Goal: Information Seeking & Learning: Learn about a topic

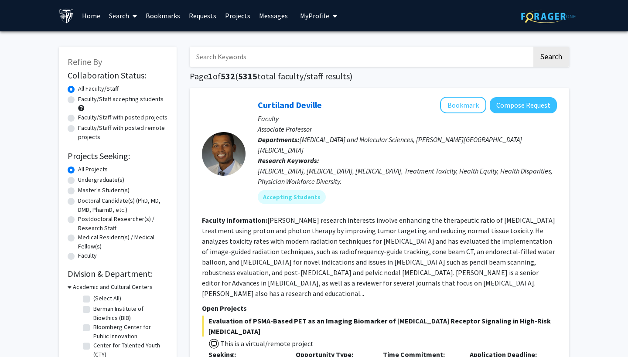
click at [97, 101] on label "Faculty/Staff accepting students" at bounding box center [120, 99] width 85 height 9
click at [84, 100] on input "Faculty/Staff accepting students" at bounding box center [81, 98] width 6 height 6
radio input "true"
click at [104, 182] on label "Undergraduate(s)" at bounding box center [101, 179] width 46 height 9
click at [84, 181] on input "Undergraduate(s)" at bounding box center [81, 178] width 6 height 6
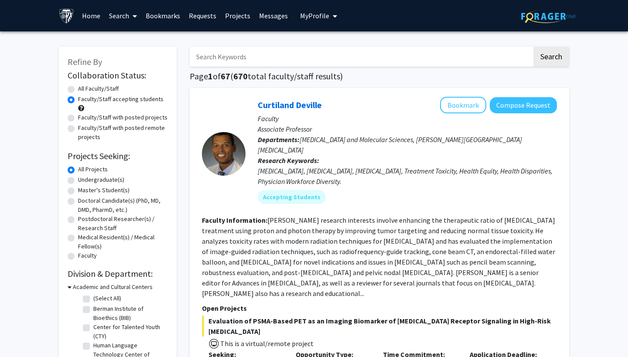
radio input "true"
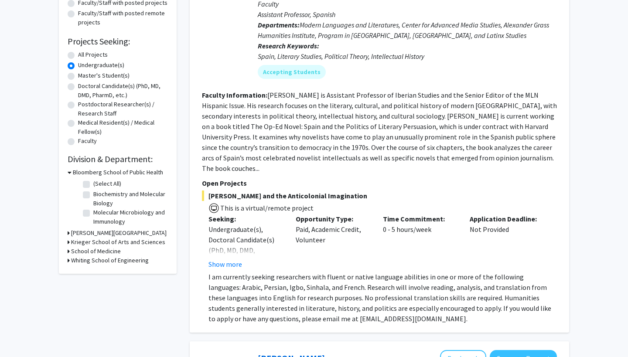
scroll to position [130, 0]
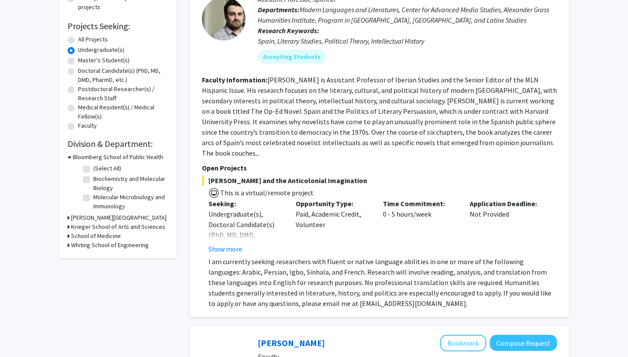
click at [93, 168] on label "(Select All)" at bounding box center [107, 168] width 28 height 9
click at [93, 168] on input "(Select All)" at bounding box center [96, 167] width 6 height 6
checkbox input "true"
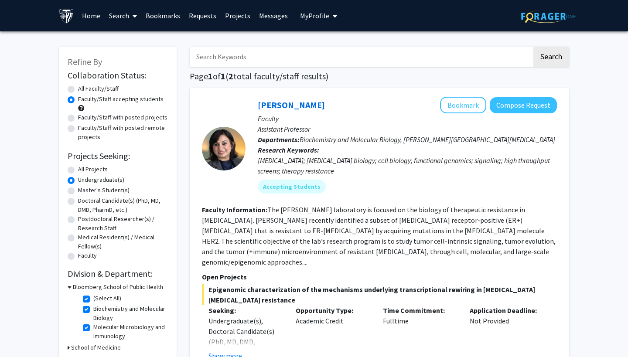
click at [84, 169] on label "All Projects" at bounding box center [93, 169] width 30 height 9
click at [84, 169] on input "All Projects" at bounding box center [81, 168] width 6 height 6
radio input "true"
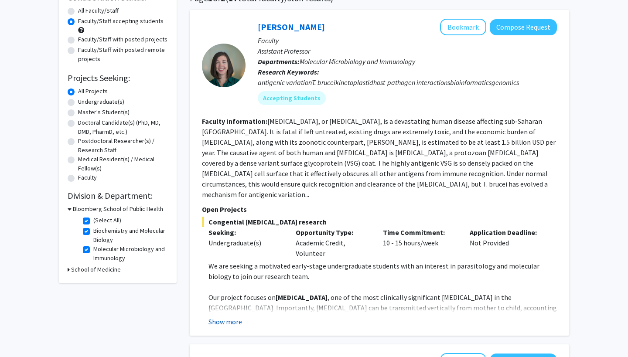
scroll to position [80, 0]
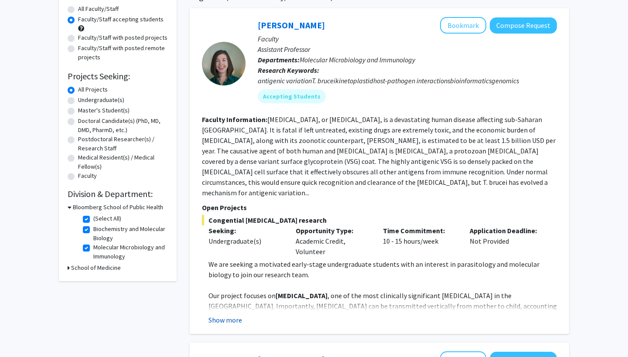
click at [229, 315] on button "Show more" at bounding box center [225, 320] width 34 height 10
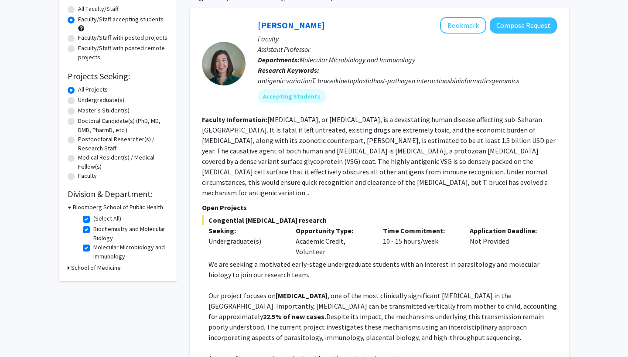
click at [267, 260] on span "We are seeking a motivated early-stage undergraduate students with an interest …" at bounding box center [373, 269] width 331 height 19
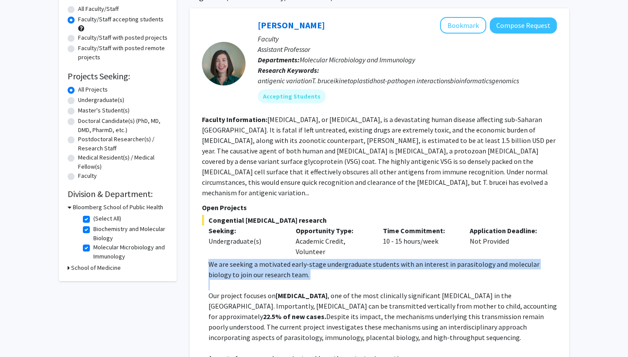
click at [267, 260] on span "We are seeking a motivated early-stage undergraduate students with an interest …" at bounding box center [373, 269] width 331 height 19
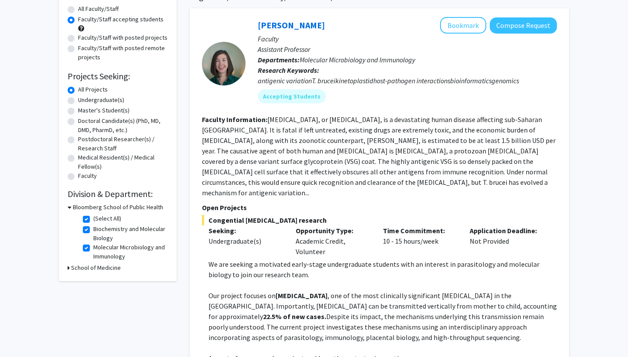
click at [275, 312] on span "Despite its impact, the mechanisms underlying this transmission remain poorly u…" at bounding box center [375, 327] width 335 height 30
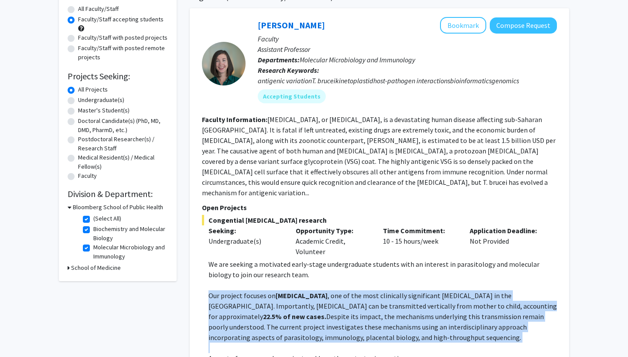
click at [275, 312] on span "Despite its impact, the mechanisms underlying this transmission remain poorly u…" at bounding box center [375, 327] width 335 height 30
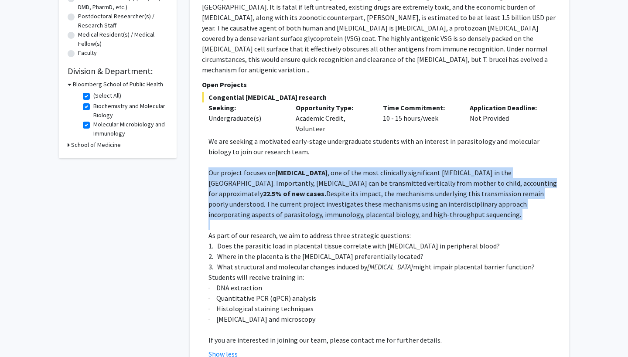
scroll to position [263, 0]
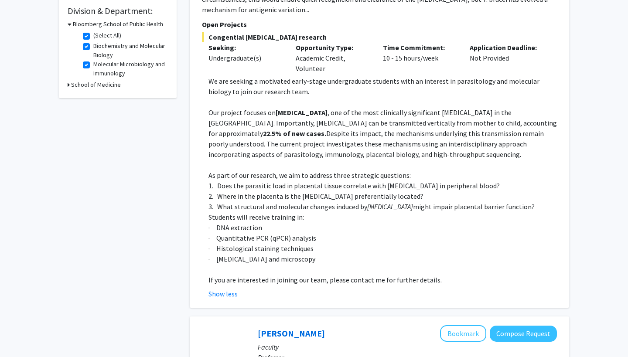
click at [314, 181] on span "1. Does the parasitic load in placental tissue correlate with [MEDICAL_DATA] in…" at bounding box center [353, 185] width 291 height 9
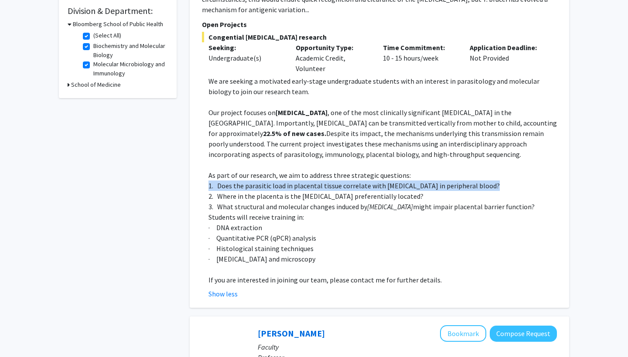
click at [314, 181] on span "1. Does the parasitic load in placental tissue correlate with [MEDICAL_DATA] in…" at bounding box center [353, 185] width 291 height 9
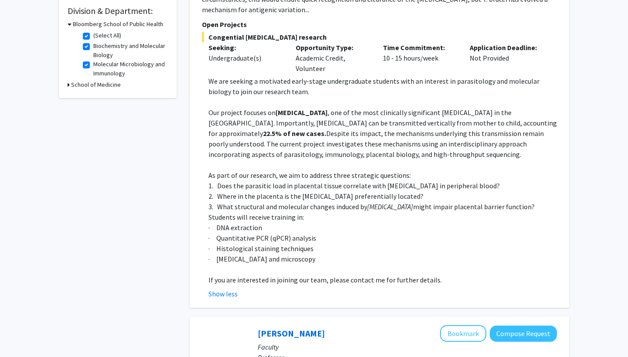
click at [265, 244] on p "· Histological staining techniques" at bounding box center [382, 248] width 348 height 10
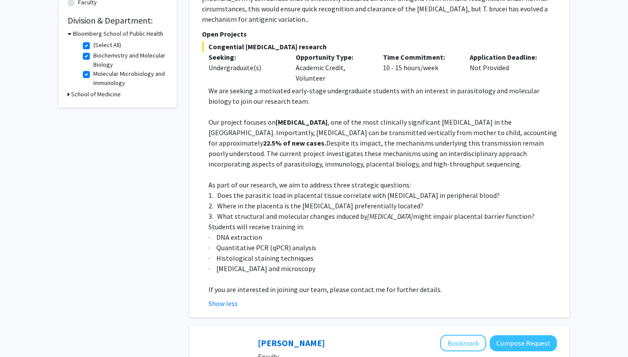
click at [388, 139] on span "Despite its impact, the mechanisms underlying this transmission remain poorly u…" at bounding box center [375, 154] width 335 height 30
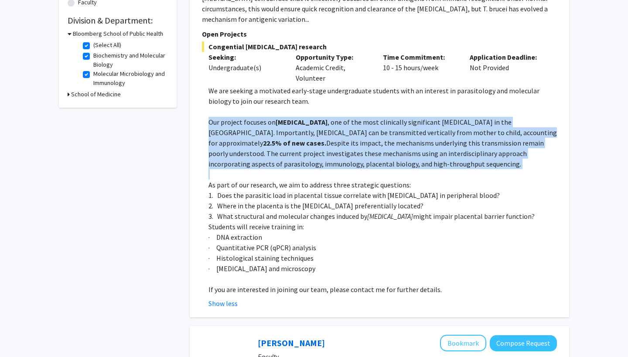
click at [388, 139] on span "Despite its impact, the mechanisms underlying this transmission remain poorly u…" at bounding box center [375, 154] width 335 height 30
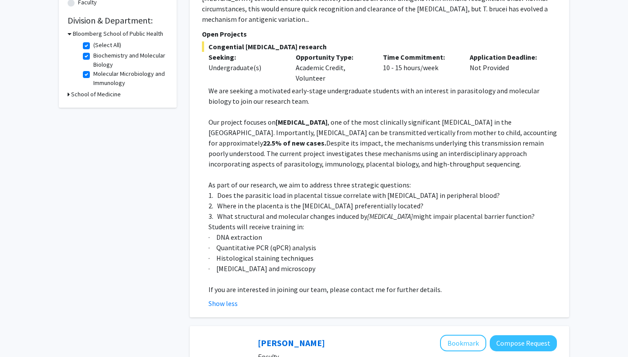
click at [314, 106] on p at bounding box center [382, 111] width 348 height 10
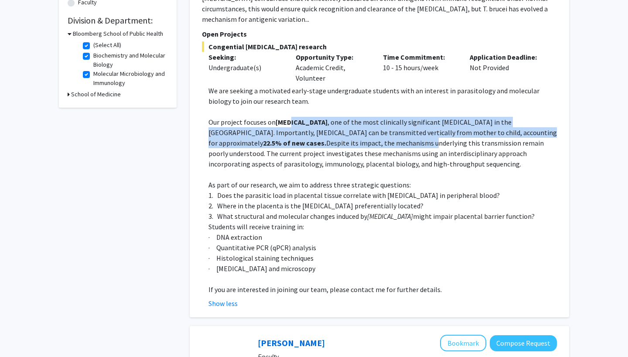
drag, startPoint x: 292, startPoint y: 112, endPoint x: 349, endPoint y: 137, distance: 61.7
click at [349, 137] on p "Our project focuses on [MEDICAL_DATA] , one of the most clinically significant …" at bounding box center [382, 143] width 348 height 52
click at [349, 139] on span "Despite its impact, the mechanisms underlying this transmission remain poorly u…" at bounding box center [375, 154] width 335 height 30
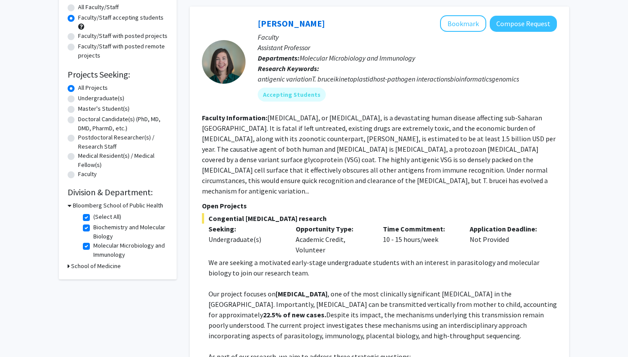
scroll to position [49, 0]
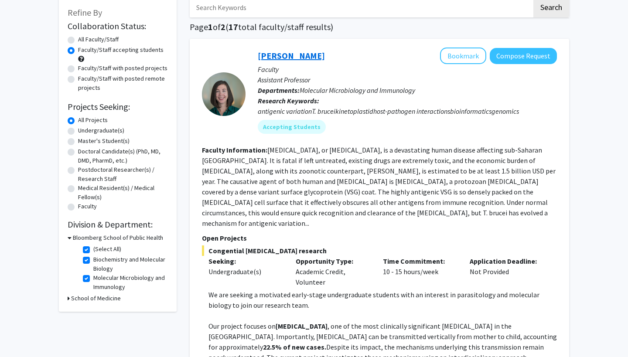
click at [286, 55] on link "[PERSON_NAME]" at bounding box center [291, 55] width 67 height 11
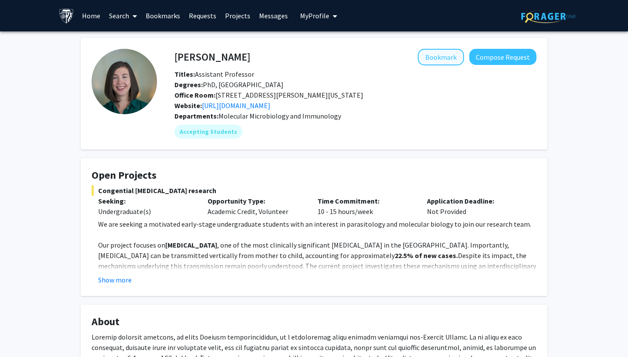
click at [446, 61] on button "Bookmark" at bounding box center [441, 57] width 46 height 17
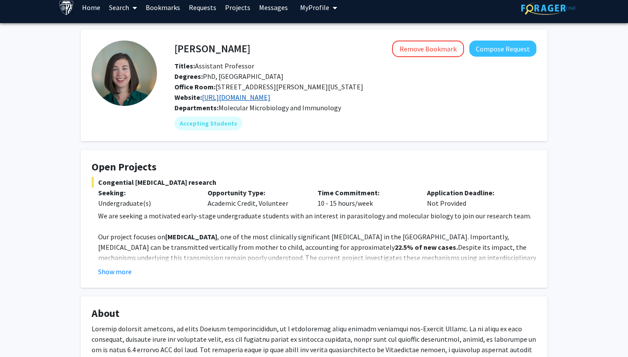
click at [254, 99] on link "[URL][DOMAIN_NAME]" at bounding box center [236, 97] width 68 height 9
click at [123, 274] on button "Show more" at bounding box center [115, 271] width 34 height 10
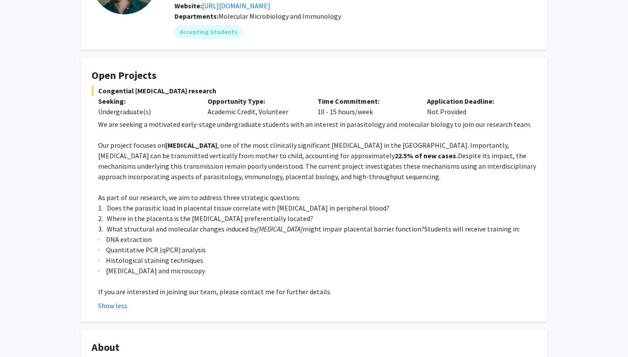
scroll to position [101, 0]
click at [351, 165] on span "Despite its impact, the mechanisms underlying this transmission remain poorly u…" at bounding box center [317, 165] width 438 height 30
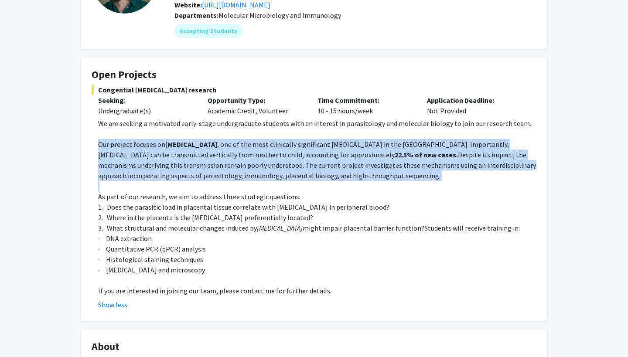
click at [351, 165] on span "Despite its impact, the mechanisms underlying this transmission remain poorly u…" at bounding box center [317, 165] width 438 height 30
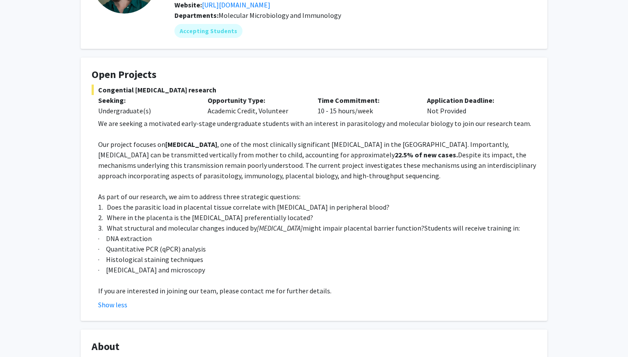
click at [273, 206] on span "1. Does the parasitic load in placental tissue correlate with [MEDICAL_DATA] in…" at bounding box center [243, 207] width 291 height 9
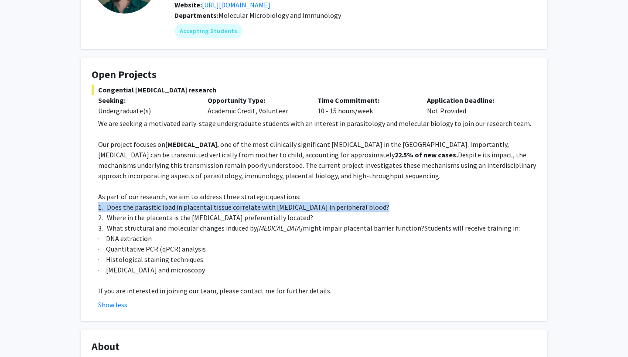
click at [273, 206] on span "1. Does the parasitic load in placental tissue correlate with [MEDICAL_DATA] in…" at bounding box center [243, 207] width 291 height 9
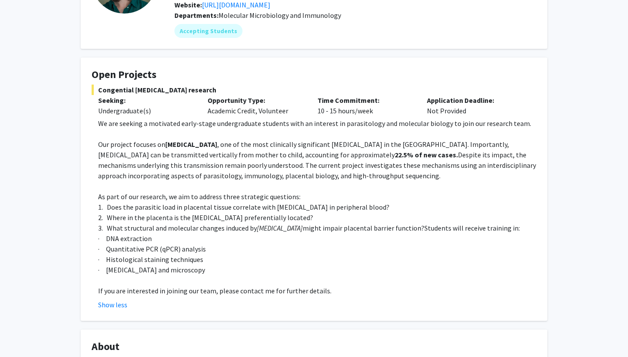
click at [270, 259] on p "· Histological staining techniques" at bounding box center [317, 259] width 438 height 10
click at [95, 122] on fg-read-more "We are seeking a motivated early-stage undergraduate students with an interest …" at bounding box center [314, 214] width 445 height 192
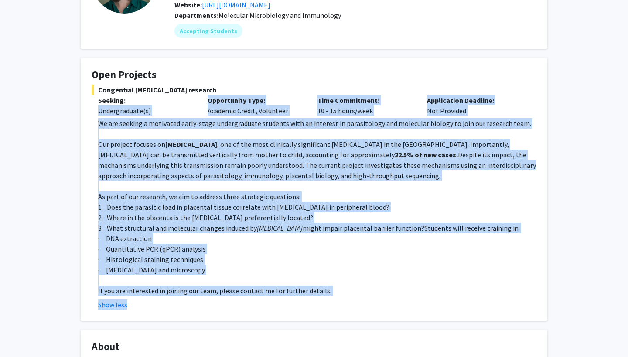
drag, startPoint x: 95, startPoint y: 111, endPoint x: 341, endPoint y: 302, distance: 311.6
click at [341, 302] on div "Congential [MEDICAL_DATA] research Seeking: Undergraduate(s) Opportunity Type: …" at bounding box center [314, 197] width 445 height 225
copy div "Loremipsumdol(s) Ametconsect Adip: Elitsedd Eiusmo, Temporinc Utla Etdolorema: …"
click at [341, 302] on div "Show less" at bounding box center [317, 305] width 438 height 10
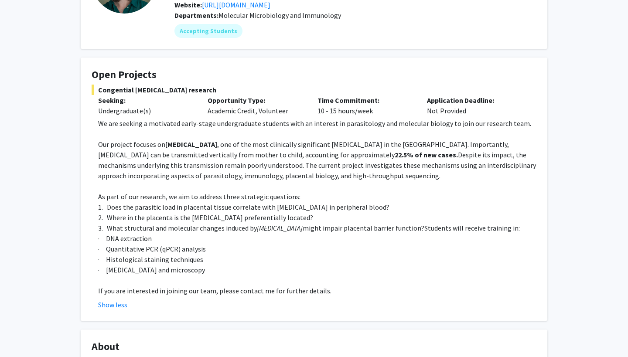
click at [233, 201] on span "As part of our research, we aim to address three strategic questions:" at bounding box center [199, 196] width 202 height 9
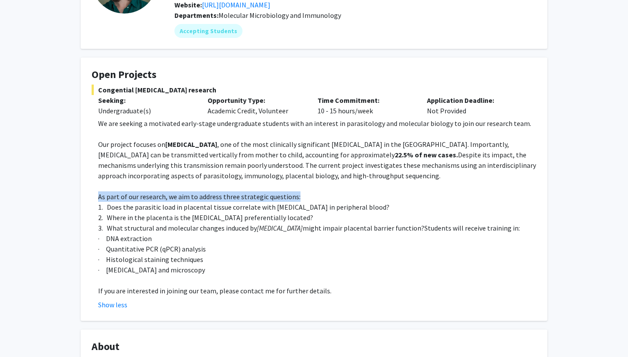
click at [233, 201] on span "As part of our research, we aim to address three strategic questions:" at bounding box center [199, 196] width 202 height 9
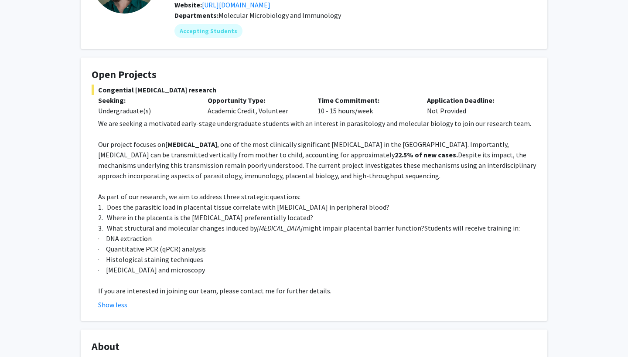
click at [276, 177] on span "Despite its impact, the mechanisms underlying this transmission remain poorly u…" at bounding box center [317, 165] width 438 height 30
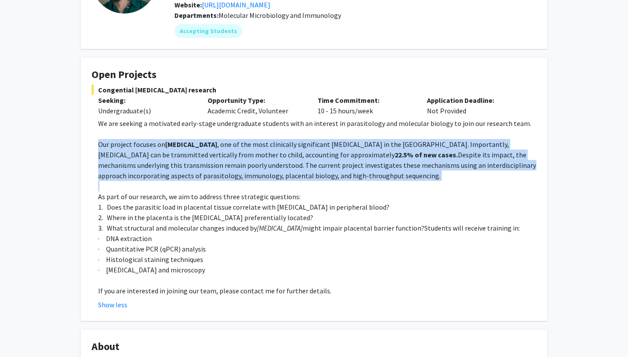
click at [276, 177] on span "Despite its impact, the mechanisms underlying this transmission remain poorly u…" at bounding box center [317, 165] width 438 height 30
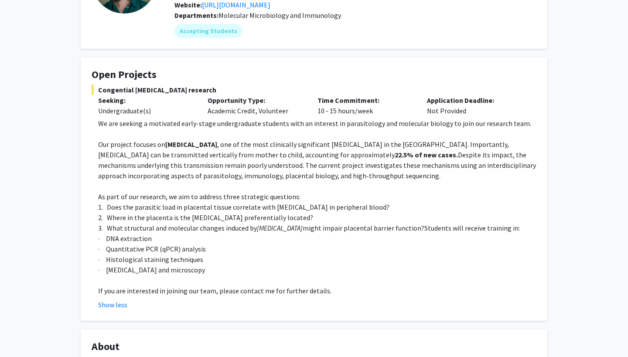
click at [276, 177] on span "Despite its impact, the mechanisms underlying this transmission remain poorly u…" at bounding box center [317, 165] width 438 height 30
click at [244, 127] on span "We are seeking a motivated early-stage undergraduate students with an interest …" at bounding box center [314, 123] width 433 height 9
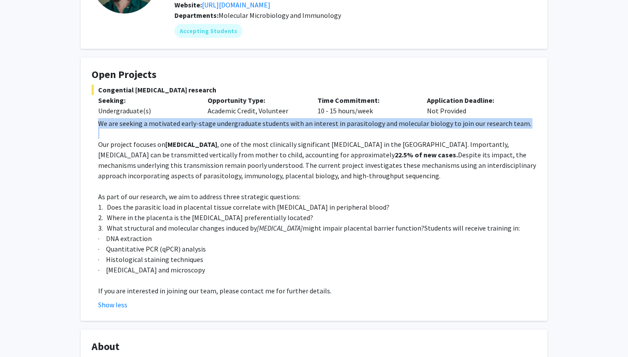
click at [244, 127] on span "We are seeking a motivated early-stage undergraduate students with an interest …" at bounding box center [314, 123] width 433 height 9
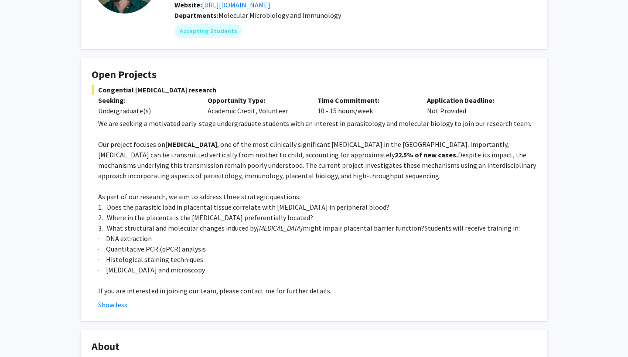
click at [263, 173] on span "Despite its impact, the mechanisms underlying this transmission remain poorly u…" at bounding box center [317, 165] width 438 height 30
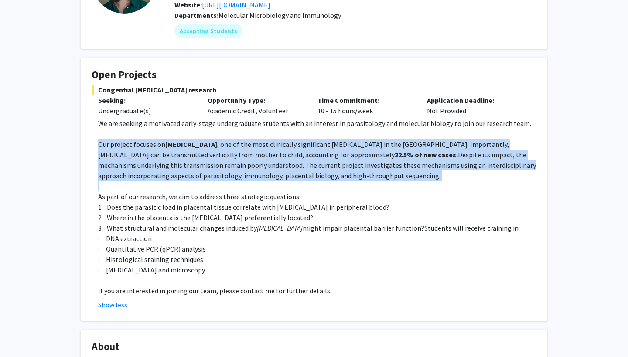
click at [263, 173] on span "Despite its impact, the mechanisms underlying this transmission remain poorly u…" at bounding box center [317, 165] width 438 height 30
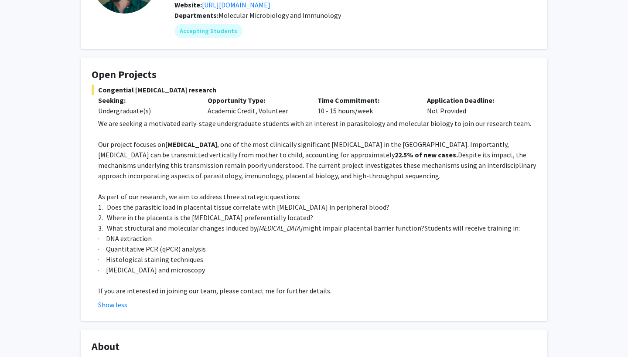
click at [337, 224] on p "3. What structural and molecular changes induced by [MEDICAL_DATA] might impair…" at bounding box center [317, 228] width 438 height 10
click at [195, 263] on span "· Histological staining techniques" at bounding box center [150, 259] width 105 height 9
click at [244, 267] on p "· [MEDICAL_DATA] and microscopy" at bounding box center [317, 270] width 438 height 10
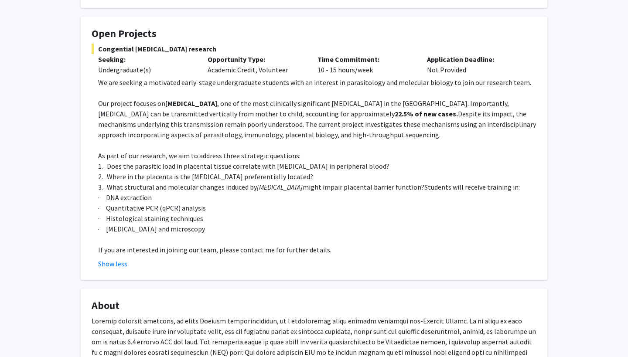
scroll to position [144, 0]
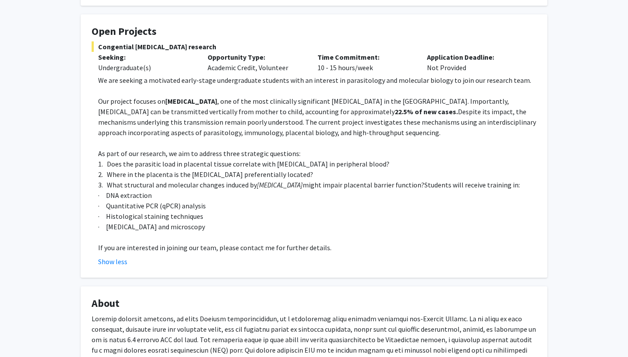
click at [162, 251] on span "If you are interested in joining our team, please contact me for further detail…" at bounding box center [214, 247] width 233 height 9
click at [206, 245] on span "If you are interested in joining our team, please contact me for further detail…" at bounding box center [214, 247] width 233 height 9
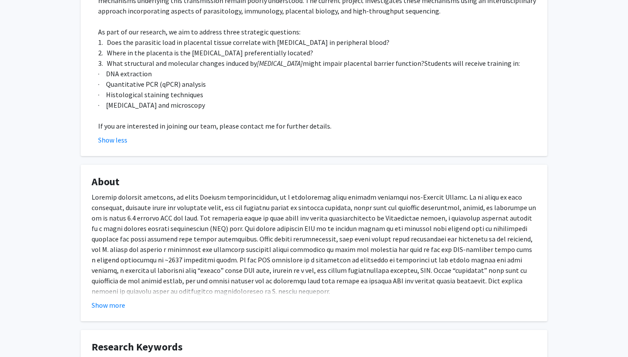
scroll to position [301, 0]
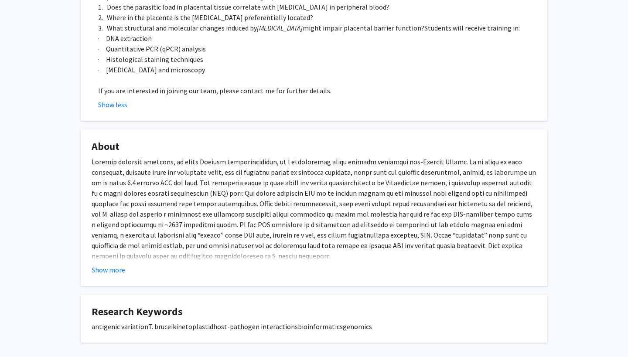
click at [239, 214] on div "In textbook depictions of antigenic variation, each of these waves is typically…" at bounding box center [314, 277] width 445 height 241
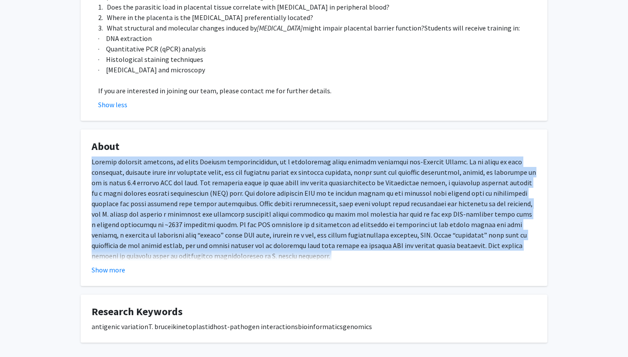
click at [239, 214] on div "In textbook depictions of antigenic variation, each of these waves is typically…" at bounding box center [314, 277] width 445 height 241
click at [108, 272] on button "Show more" at bounding box center [109, 270] width 34 height 10
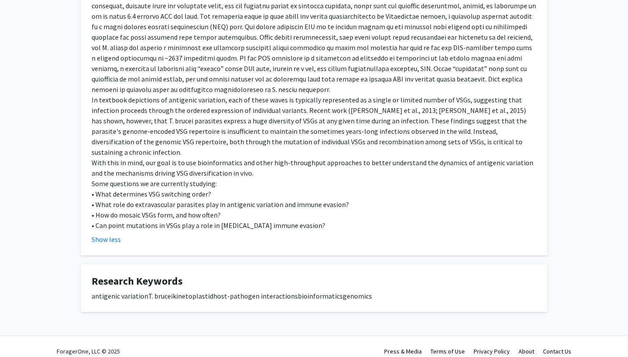
scroll to position [467, 0]
click at [187, 164] on div "In textbook depictions of antigenic variation, each of these waves is typically…" at bounding box center [314, 110] width 445 height 241
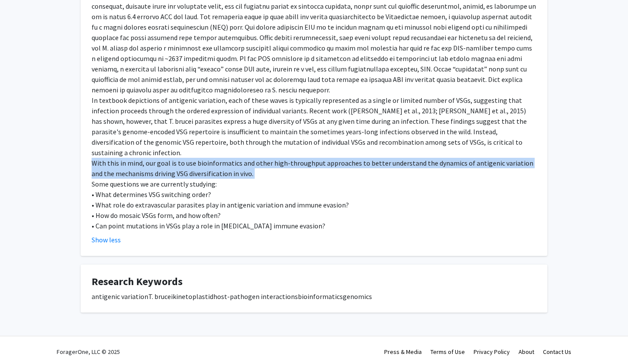
click at [187, 164] on div "In textbook depictions of antigenic variation, each of these waves is typically…" at bounding box center [314, 110] width 445 height 241
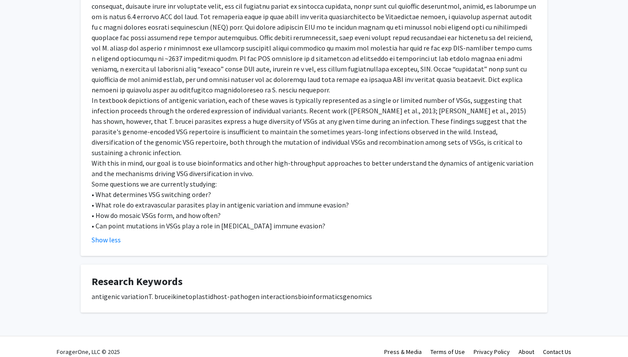
click at [232, 191] on div "In textbook depictions of antigenic variation, each of these waves is typically…" at bounding box center [314, 110] width 445 height 241
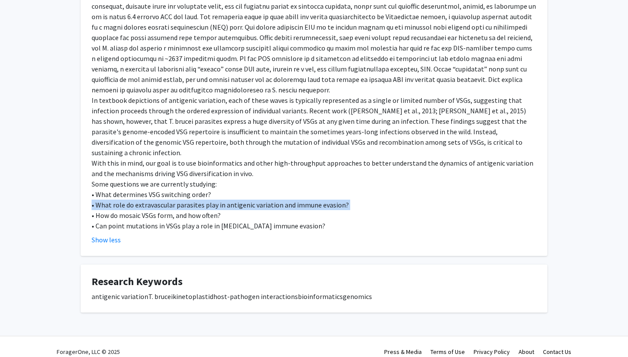
click at [232, 191] on div "In textbook depictions of antigenic variation, each of these waves is typically…" at bounding box center [314, 110] width 445 height 241
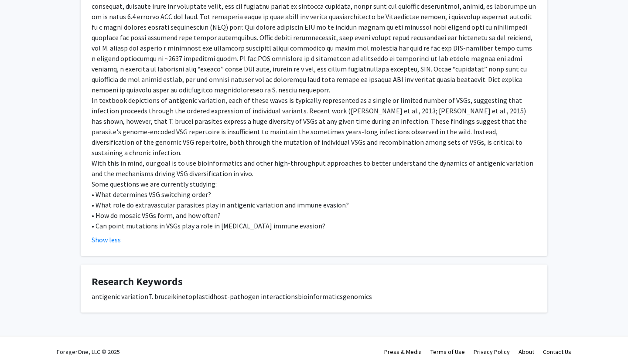
click at [232, 210] on div "In textbook depictions of antigenic variation, each of these waves is typically…" at bounding box center [314, 110] width 445 height 241
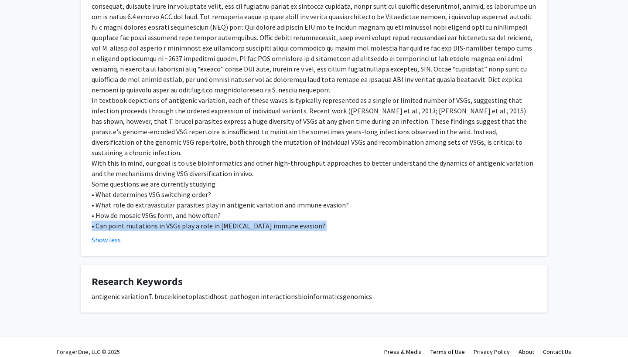
click at [232, 210] on div "In textbook depictions of antigenic variation, each of these waves is typically…" at bounding box center [314, 110] width 445 height 241
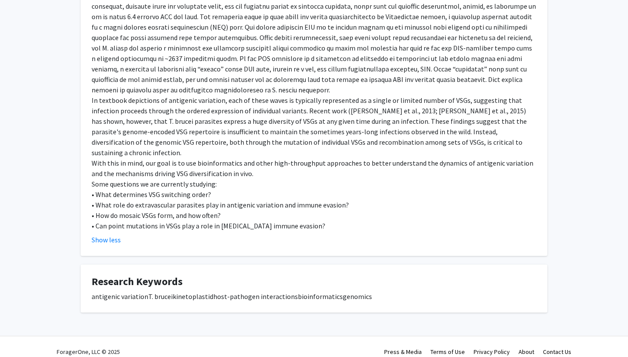
click at [249, 194] on div "In textbook depictions of antigenic variation, each of these waves is typically…" at bounding box center [314, 110] width 445 height 241
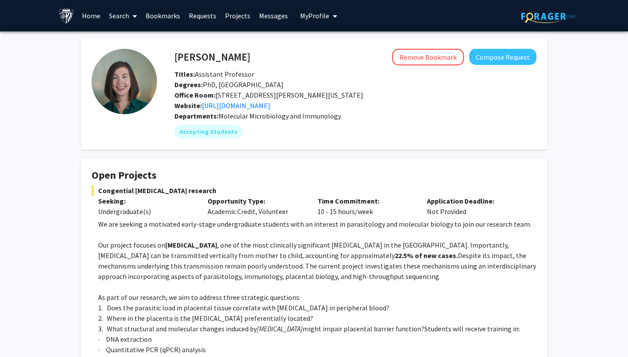
scroll to position [0, 0]
drag, startPoint x: 177, startPoint y: 58, endPoint x: 279, endPoint y: 58, distance: 102.0
click at [279, 58] on div "[PERSON_NAME] Remove Bookmark Compose Request" at bounding box center [355, 57] width 375 height 17
copy h4 "[PERSON_NAME]"
click at [279, 58] on div "Remove Bookmark Compose Request" at bounding box center [393, 57] width 286 height 17
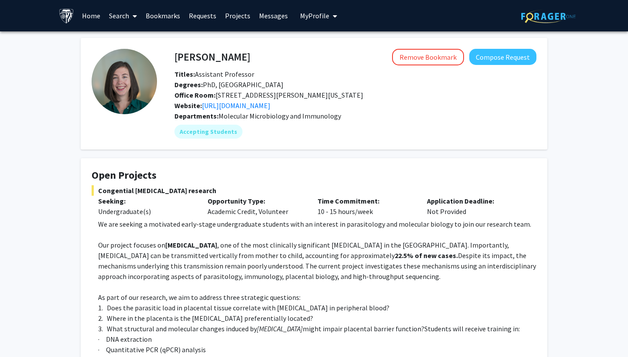
click at [128, 14] on link "Search" at bounding box center [123, 15] width 37 height 31
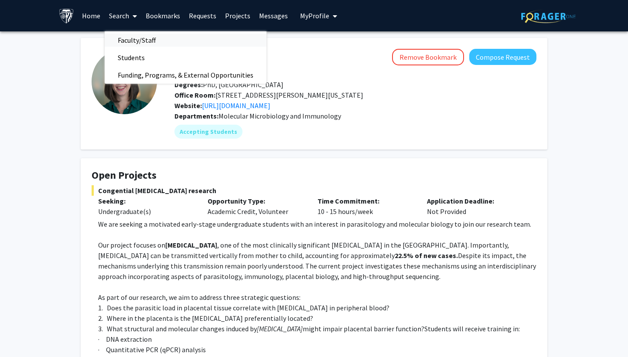
click at [145, 39] on span "Faculty/Staff" at bounding box center [137, 39] width 64 height 17
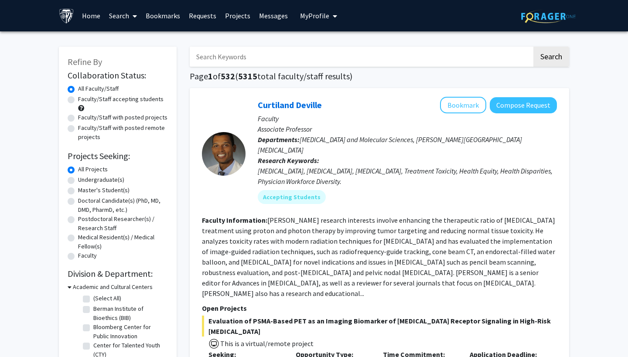
click at [223, 57] on input "Search Keywords" at bounding box center [361, 57] width 342 height 20
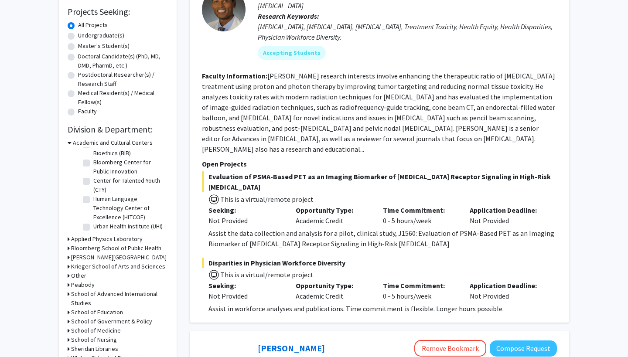
scroll to position [153, 0]
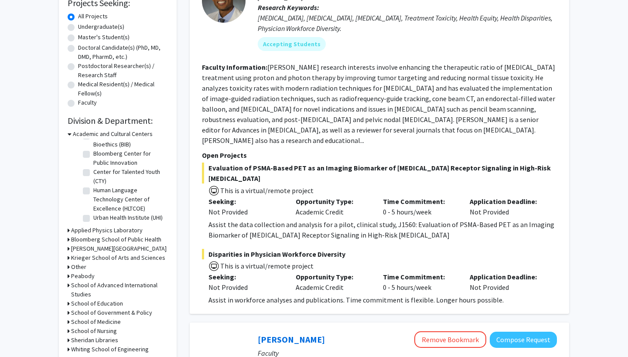
click at [99, 241] on h3 "Bloomberg School of Public Health" at bounding box center [116, 239] width 90 height 9
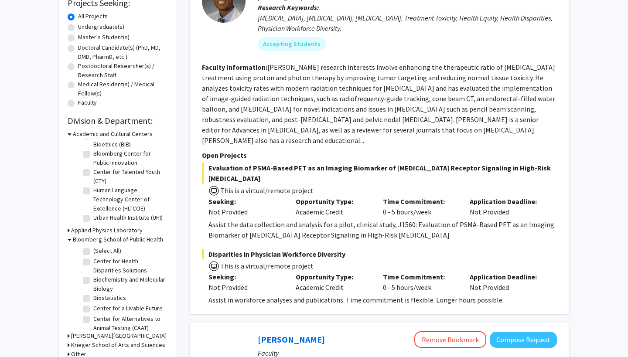
click at [92, 252] on fg-checkbox "(Select All) (Select All)" at bounding box center [124, 251] width 83 height 10
click at [93, 252] on label "(Select All)" at bounding box center [107, 250] width 28 height 9
click at [93, 252] on input "(Select All)" at bounding box center [96, 249] width 6 height 6
checkbox input "true"
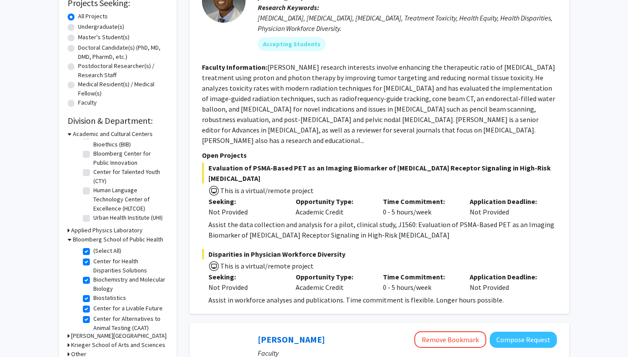
checkbox input "true"
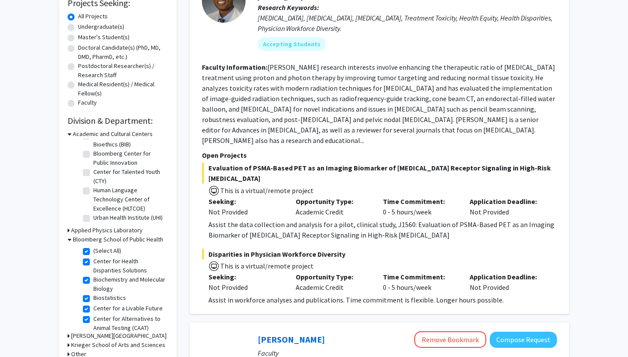
checkbox input "true"
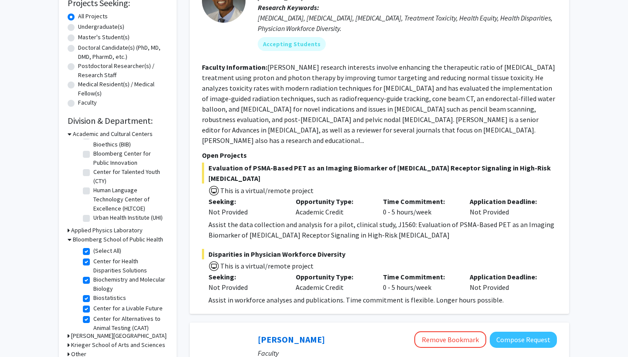
checkbox input "true"
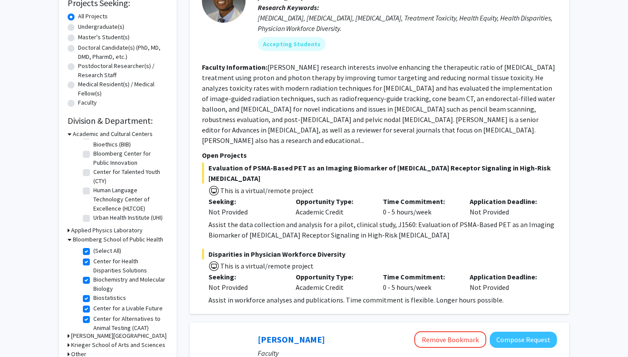
checkbox input "true"
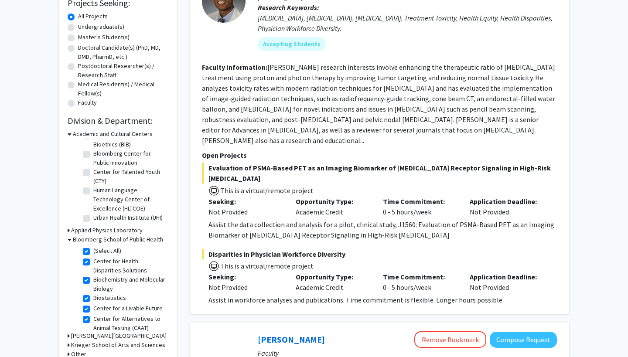
checkbox input "true"
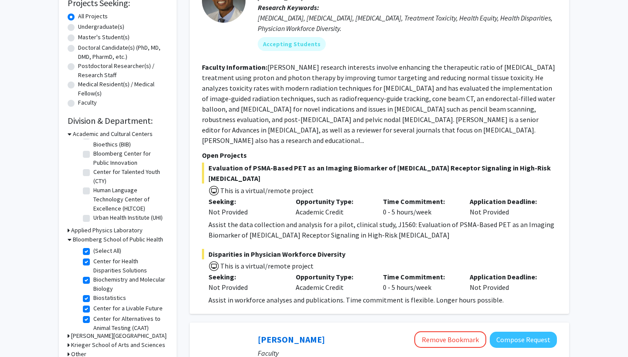
checkbox input "true"
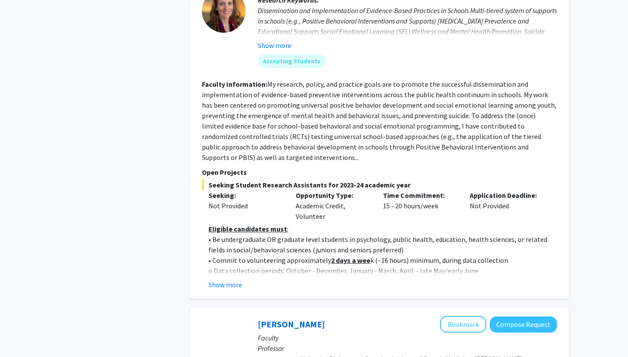
scroll to position [497, 0]
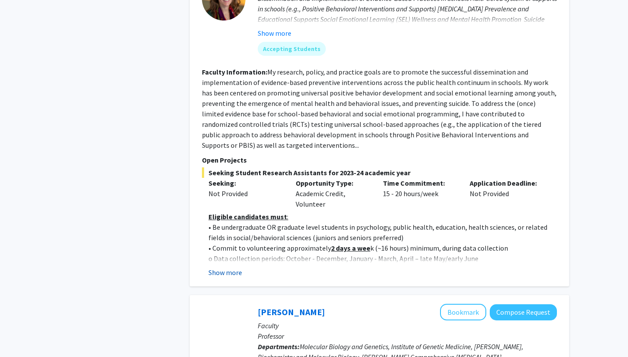
click at [232, 267] on button "Show more" at bounding box center [225, 272] width 34 height 10
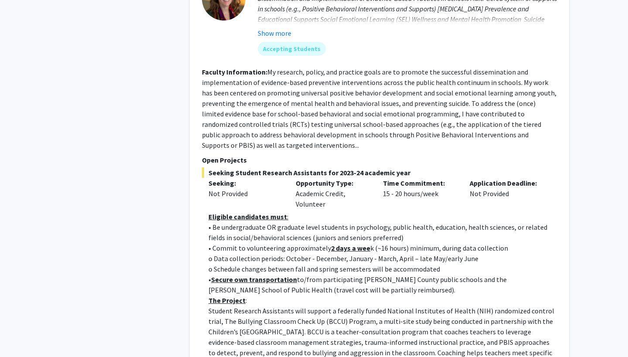
click at [277, 243] on p "• Commit to volunteering approximately 2 days a wee k (~16 hours) minimum, duri…" at bounding box center [382, 248] width 348 height 10
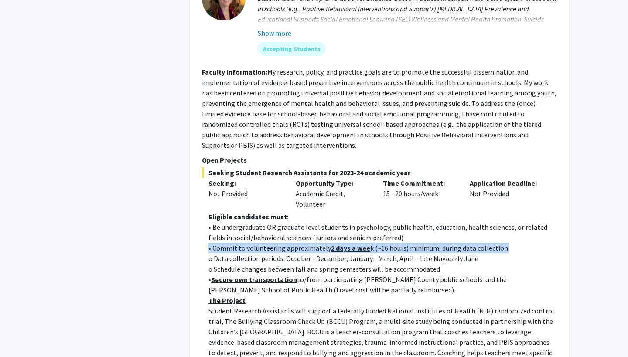
click at [277, 243] on p "• Commit to volunteering approximately 2 days a wee k (~16 hours) minimum, duri…" at bounding box center [382, 248] width 348 height 10
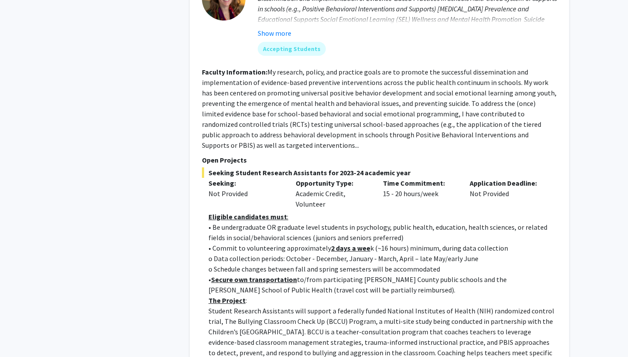
click at [280, 232] on p "• Be undergraduate OR graduate level students in psychology, public health, edu…" at bounding box center [382, 232] width 348 height 21
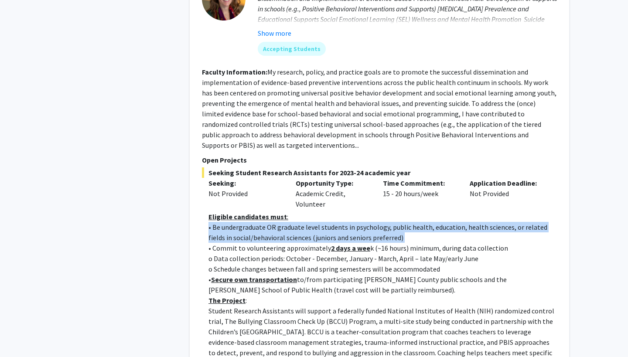
click at [280, 232] on p "• Be undergraduate OR graduate level students in psychology, public health, edu…" at bounding box center [382, 232] width 348 height 21
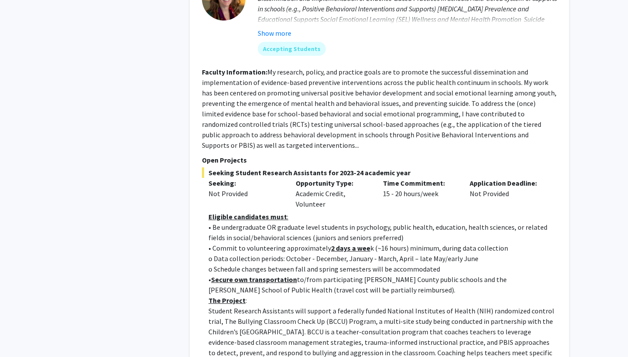
click at [292, 253] on p "o Data collection periods: October - December, January - March, April – late Ma…" at bounding box center [382, 258] width 348 height 10
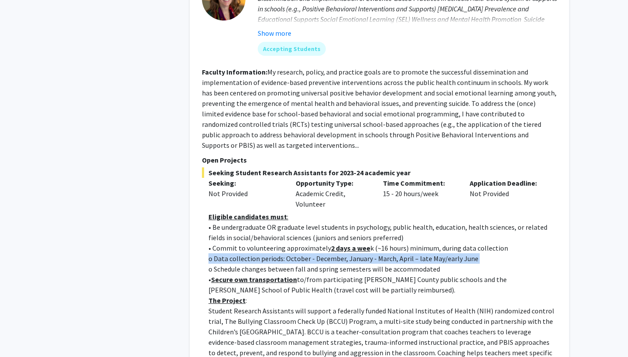
click at [292, 253] on p "o Data collection periods: October - December, January - March, April – late Ma…" at bounding box center [382, 258] width 348 height 10
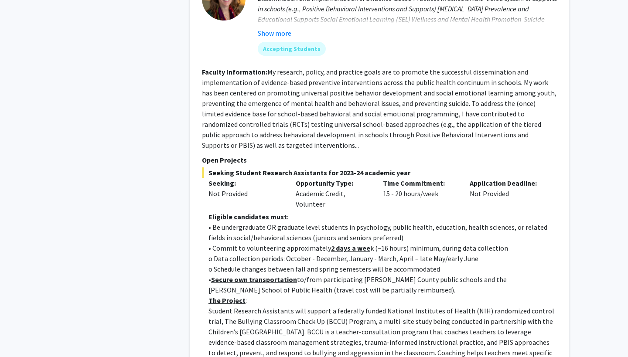
click at [298, 264] on p "o Schedule changes between fall and spring semesters will be accommodated" at bounding box center [382, 269] width 348 height 10
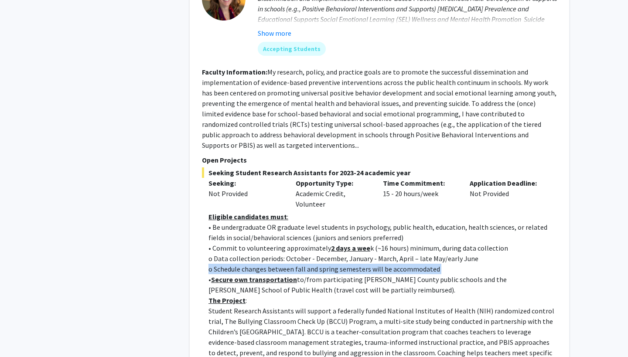
click at [298, 264] on p "o Schedule changes between fall and spring semesters will be accommodated" at bounding box center [382, 269] width 348 height 10
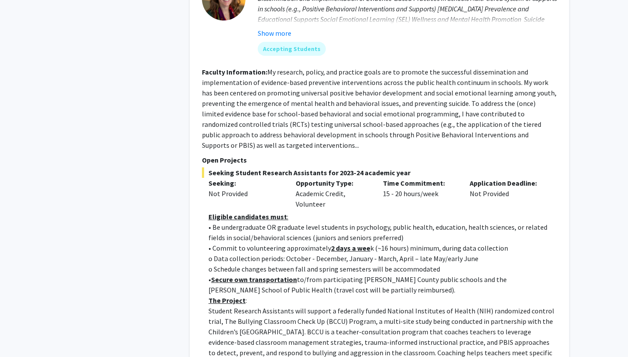
click at [321, 276] on p "• Secure own transportation to/from participating [PERSON_NAME] County public s…" at bounding box center [382, 284] width 348 height 21
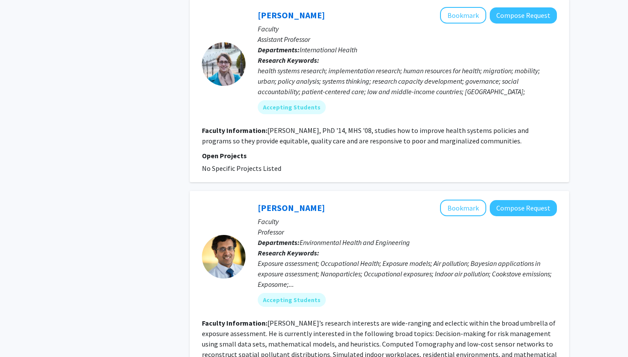
scroll to position [2823, 0]
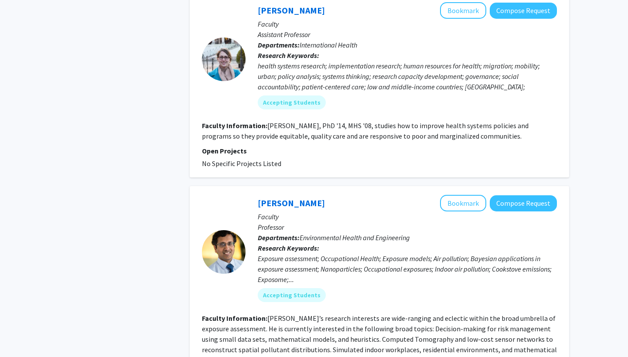
click at [330, 313] on section "Faculty Information: [PERSON_NAME]’s research interests are wide-ranging and ec…" at bounding box center [379, 339] width 355 height 52
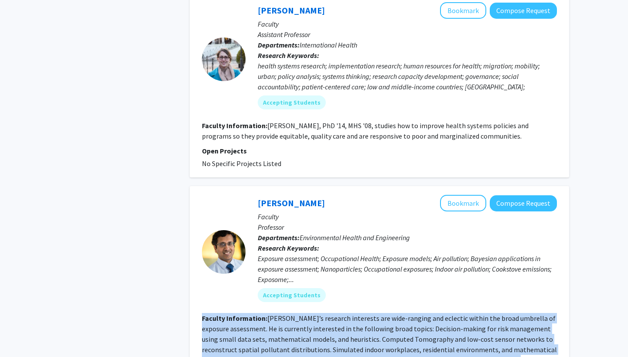
click at [330, 313] on section "Faculty Information: [PERSON_NAME]’s research interests are wide-ranging and ec…" at bounding box center [379, 339] width 355 height 52
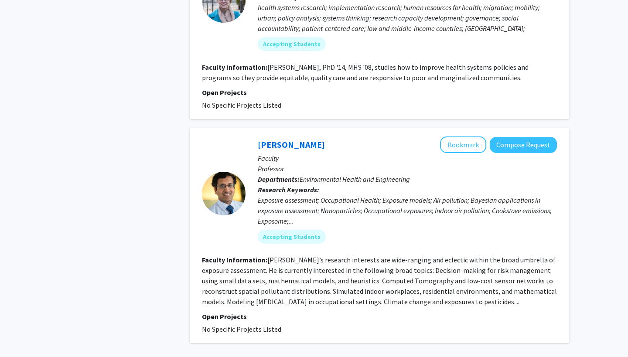
scroll to position [2881, 0]
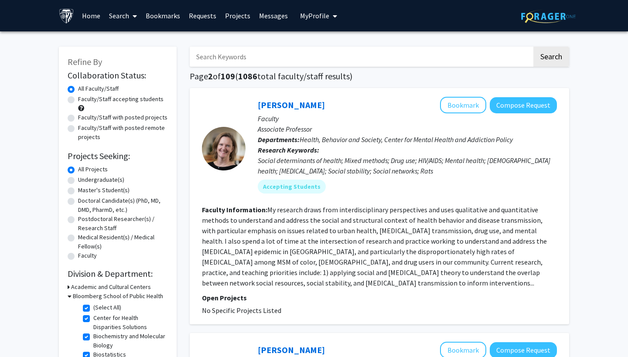
click at [340, 246] on fg-read-more "My research draws from interdisciplinary perspectives and uses qualitative and …" at bounding box center [374, 246] width 345 height 82
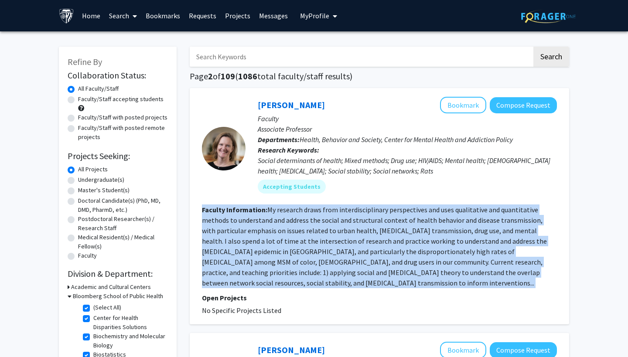
click at [340, 246] on fg-read-more "My research draws from interdisciplinary perspectives and uses qualitative and …" at bounding box center [374, 246] width 345 height 82
click at [339, 246] on fg-read-more "My research draws from interdisciplinary perspectives and uses qualitative and …" at bounding box center [374, 246] width 345 height 82
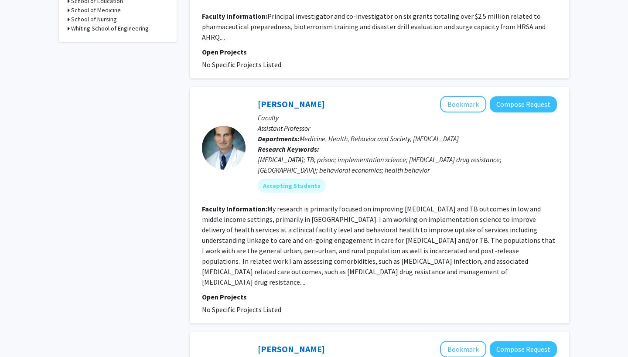
scroll to position [435, 0]
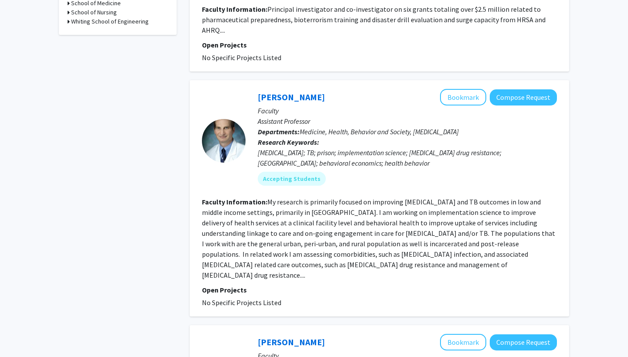
click at [338, 246] on fg-read-more "My research is primarily focused on improving [MEDICAL_DATA] and TB outcomes in…" at bounding box center [378, 239] width 353 height 82
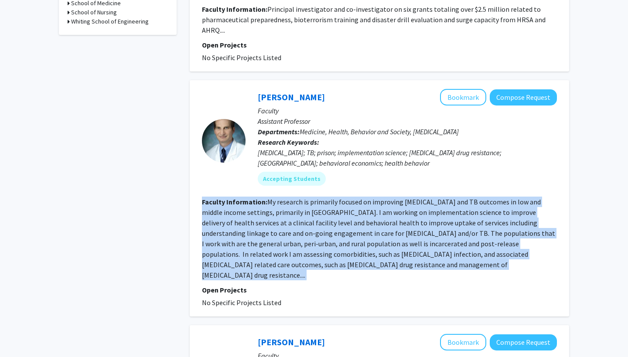
click at [338, 246] on fg-read-more "My research is primarily focused on improving [MEDICAL_DATA] and TB outcomes in…" at bounding box center [378, 239] width 353 height 82
click at [347, 200] on fg-read-more "My research is primarily focused on improving [MEDICAL_DATA] and TB outcomes in…" at bounding box center [378, 239] width 353 height 82
click at [326, 219] on section "Faculty Information: My research is primarily focused on improving [MEDICAL_DAT…" at bounding box center [379, 239] width 355 height 84
click at [300, 262] on fg-search-faculty "[PERSON_NAME] Bookmark Compose Request Faculty Assistant Professor Departments:…" at bounding box center [379, 198] width 355 height 219
click at [339, 245] on fg-read-more "My research is primarily focused on improving [MEDICAL_DATA] and TB outcomes in…" at bounding box center [378, 239] width 353 height 82
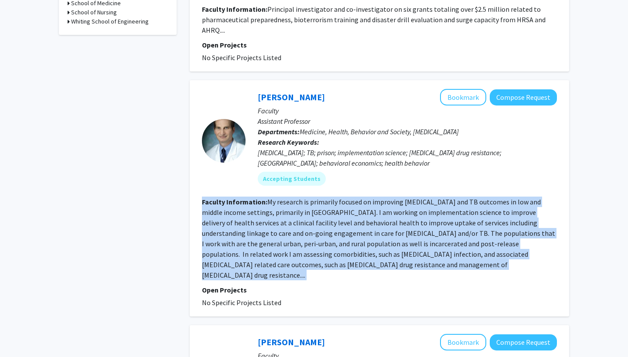
click at [241, 236] on fg-read-more "My research is primarily focused on improving [MEDICAL_DATA] and TB outcomes in…" at bounding box center [378, 239] width 353 height 82
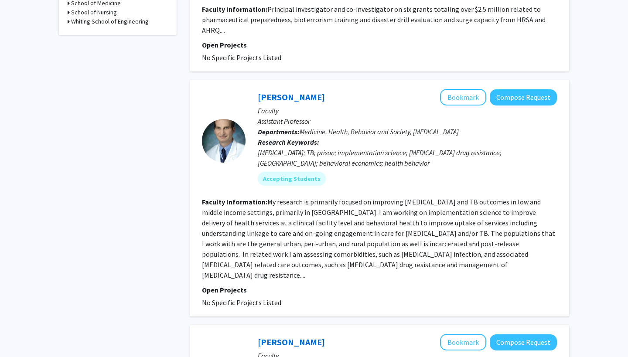
click at [242, 298] on span "No Specific Projects Listed" at bounding box center [241, 302] width 79 height 9
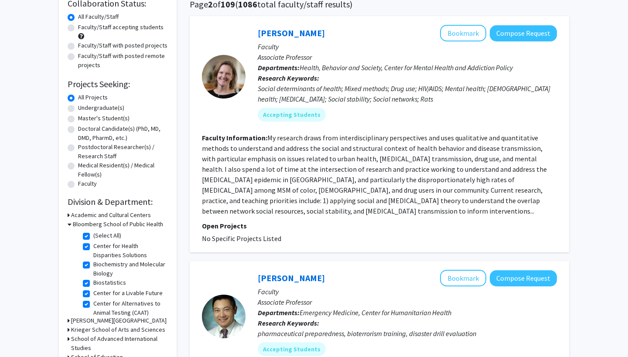
scroll to position [73, 0]
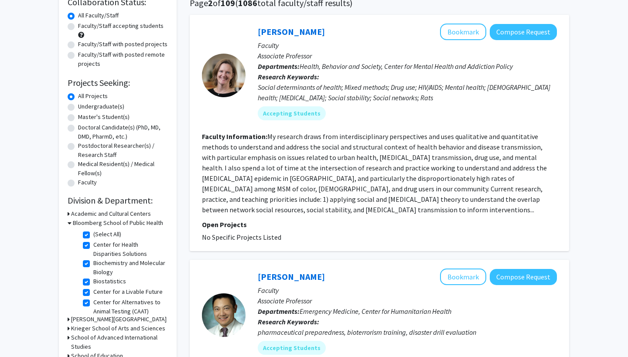
click at [91, 109] on label "Undergraduate(s)" at bounding box center [101, 106] width 46 height 9
click at [84, 108] on input "Undergraduate(s)" at bounding box center [81, 105] width 6 height 6
radio input "true"
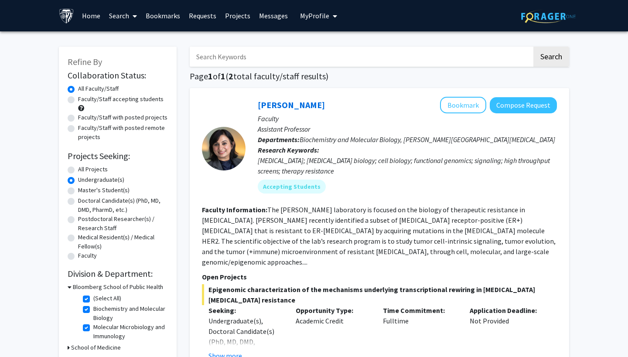
click at [93, 100] on label "Faculty/Staff accepting students" at bounding box center [120, 99] width 85 height 9
click at [84, 100] on input "Faculty/Staff accepting students" at bounding box center [81, 98] width 6 height 6
radio input "true"
